Goal: Task Accomplishment & Management: Manage account settings

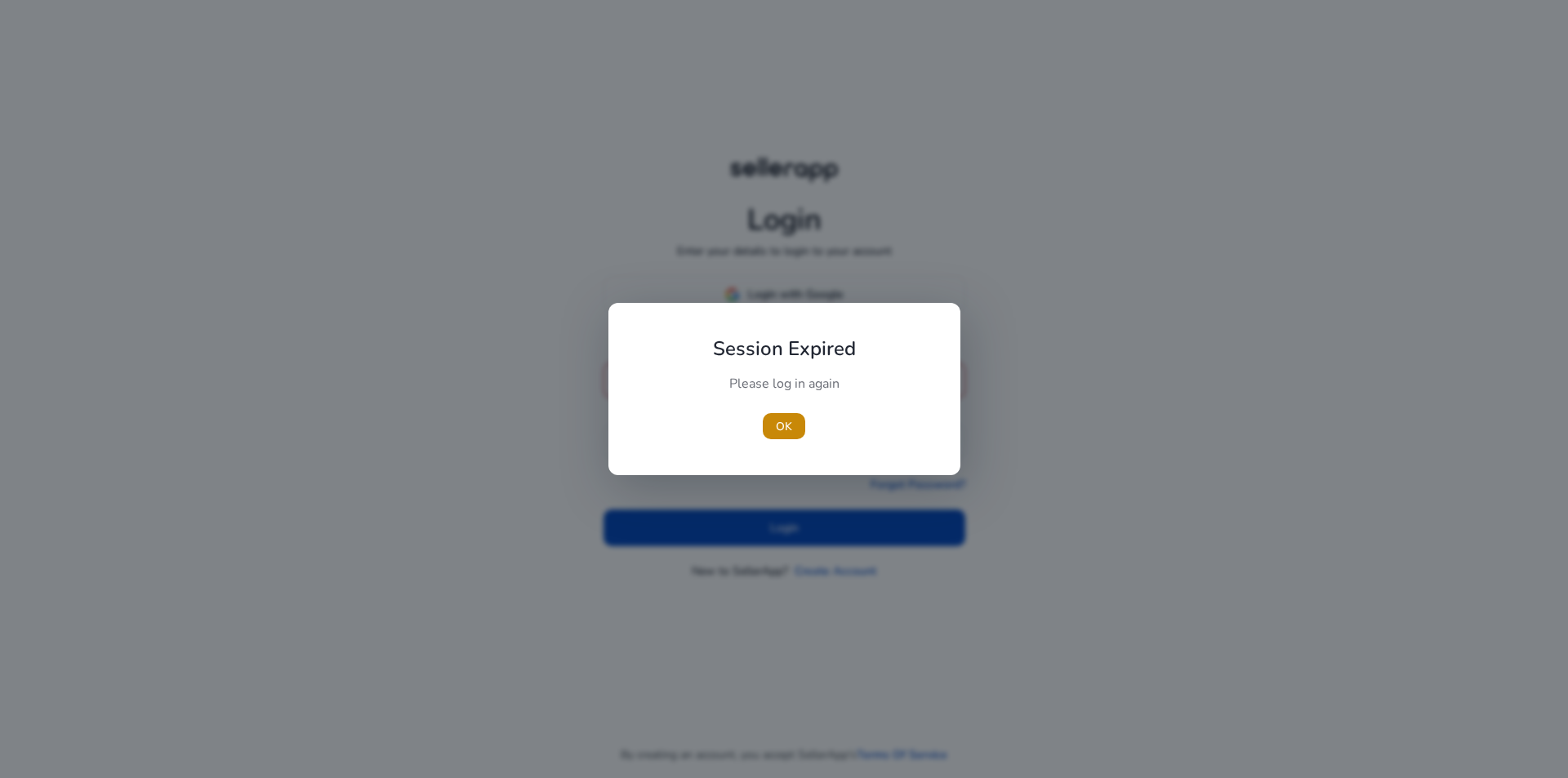
click at [781, 430] on span "OK" at bounding box center [784, 426] width 16 height 17
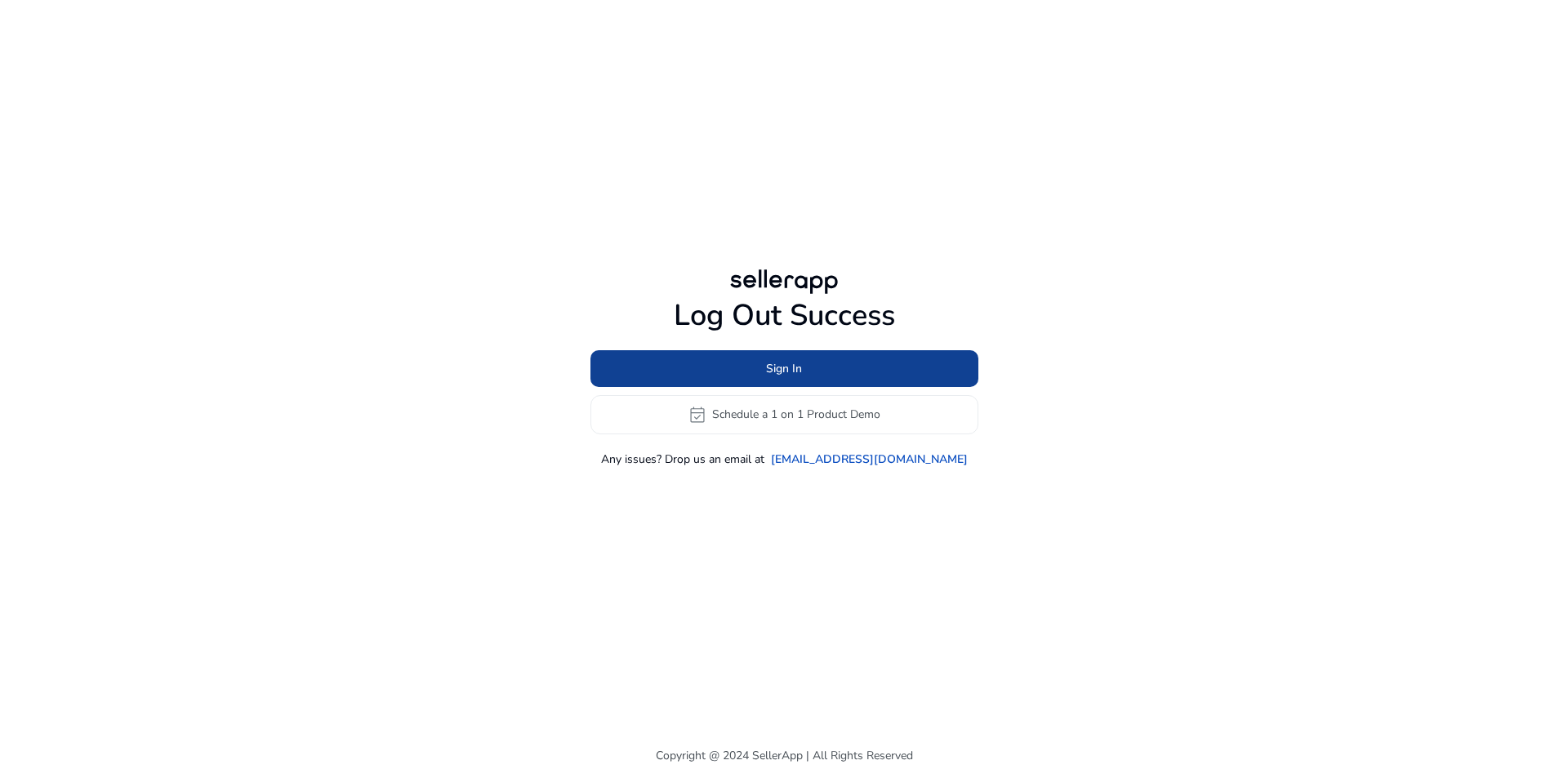
click at [843, 364] on span at bounding box center [784, 368] width 388 height 40
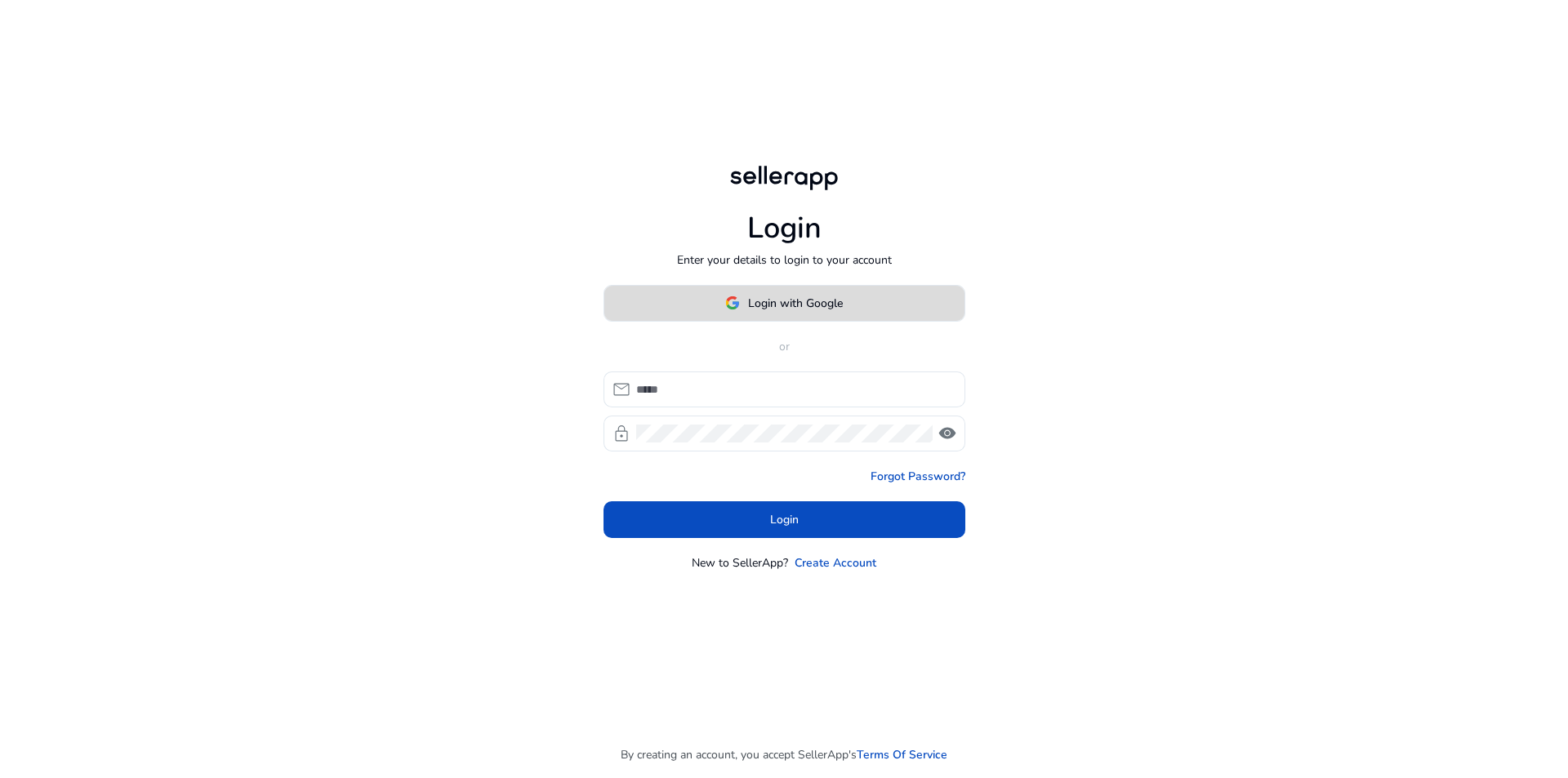
click at [796, 289] on span at bounding box center [784, 303] width 360 height 40
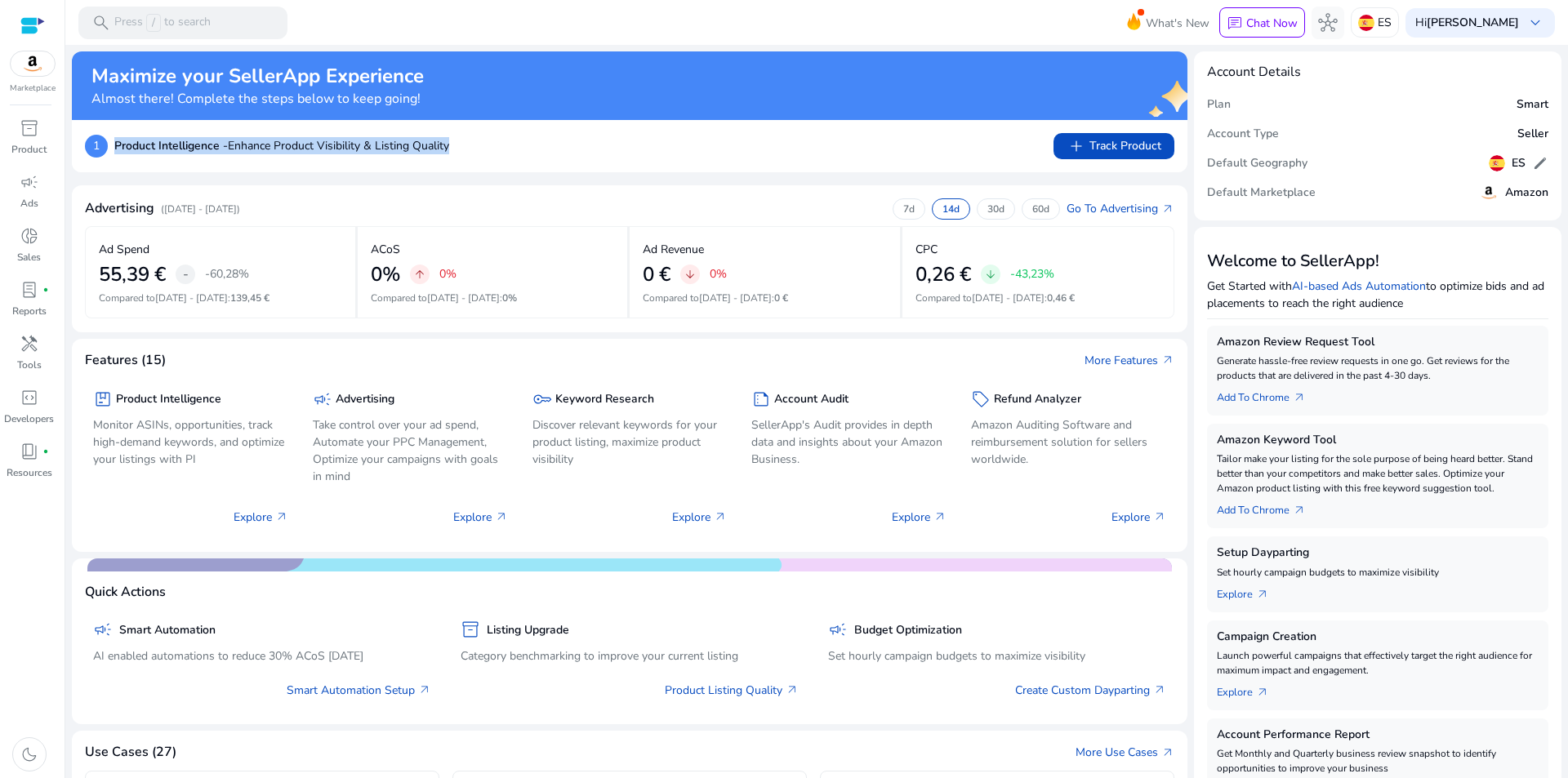
drag, startPoint x: 472, startPoint y: 141, endPoint x: 111, endPoint y: 153, distance: 361.2
click at [111, 153] on div "1 Product Intelligence - Enhance Product Visibility & Listing Quality add Track…" at bounding box center [630, 146] width 1089 height 26
click at [101, 154] on div at bounding box center [101, 154] width 0 height 0
drag, startPoint x: 589, startPoint y: 186, endPoint x: 604, endPoint y: 185, distance: 15.0
click at [593, 186] on mat-card "Advertising ([DATE] - [DATE]) 7d 14d 30d 60d Go To Advertising arrow_outward Ad…" at bounding box center [630, 258] width 1116 height 147
